Goal: Task Accomplishment & Management: Manage account settings

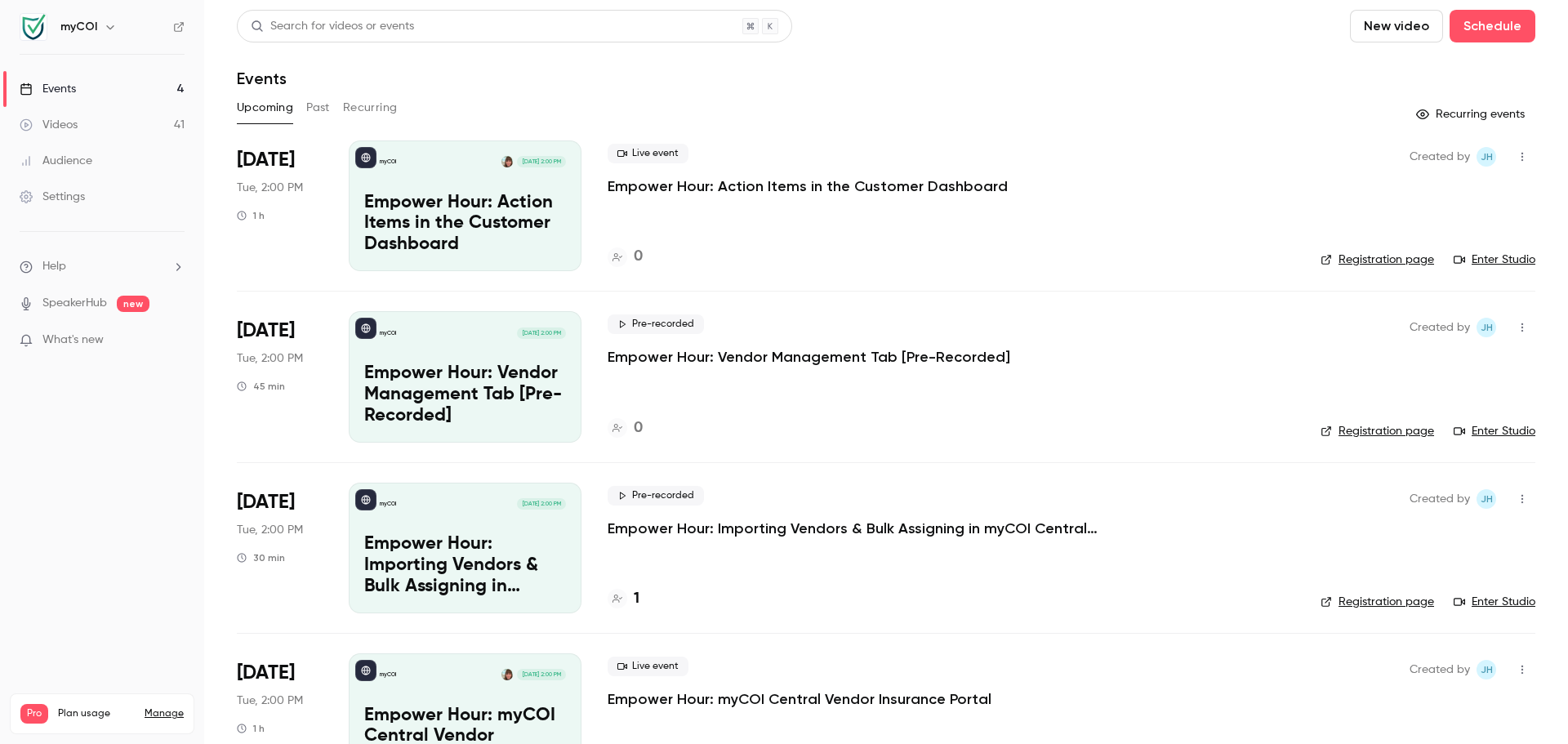
click at [1514, 148] on button "button" at bounding box center [1522, 157] width 26 height 26
click at [1435, 324] on div "Delete" at bounding box center [1447, 326] width 124 height 17
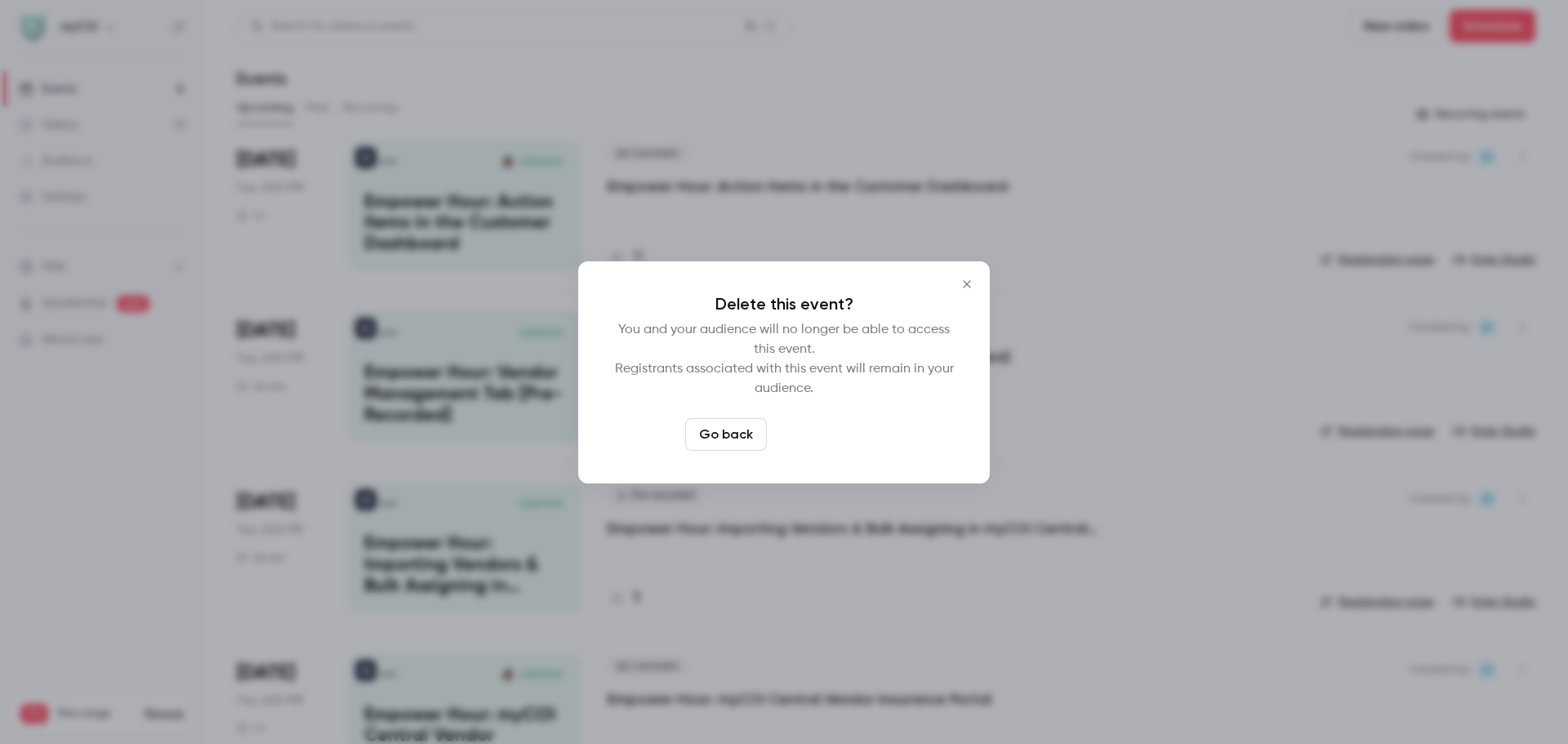
click at [854, 444] on button "Delete event" at bounding box center [828, 434] width 110 height 33
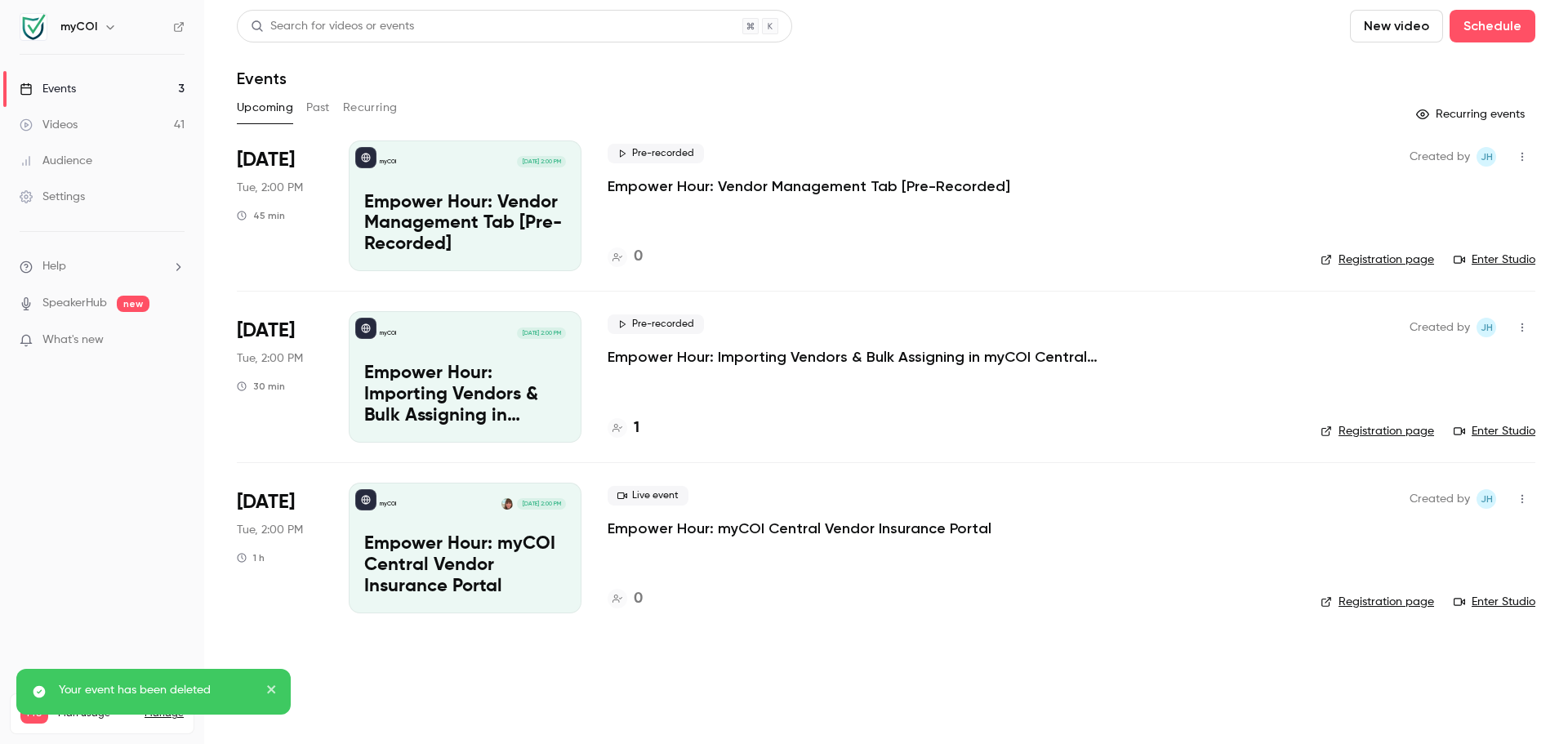
click at [275, 690] on icon "close" at bounding box center [271, 690] width 11 height 13
